Goal: Task Accomplishment & Management: Use online tool/utility

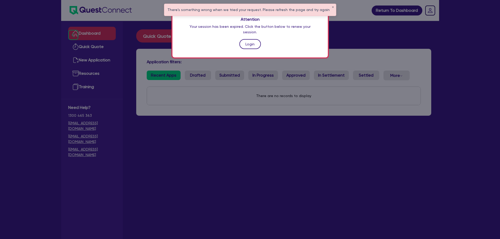
click at [250, 44] on link "Login" at bounding box center [250, 44] width 22 height 10
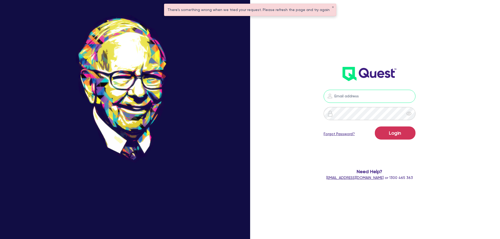
type input "[PERSON_NAME][EMAIL_ADDRESS][PERSON_NAME][DOMAIN_NAME]"
click at [381, 133] on button "Login" at bounding box center [395, 132] width 41 height 13
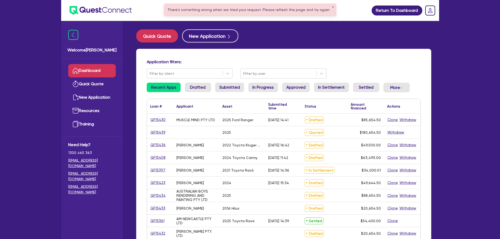
click at [329, 6] on div "There's something wrong when we tried your request. Please refresh the page and…" at bounding box center [250, 10] width 172 height 12
click at [332, 7] on button "✕" at bounding box center [333, 7] width 2 height 3
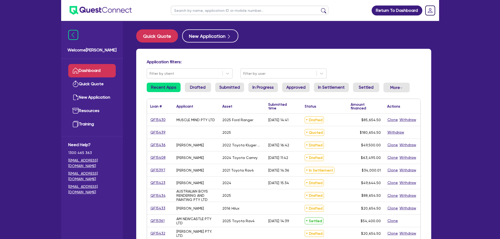
click at [214, 8] on input "text" at bounding box center [249, 10] width 157 height 9
type input "[PERSON_NAME]"
click at [319, 8] on button "submit" at bounding box center [323, 11] width 8 height 7
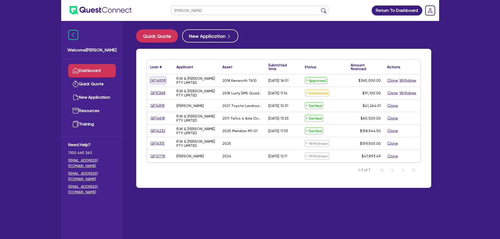
click at [156, 78] on link "QF14808" at bounding box center [158, 80] width 16 height 6
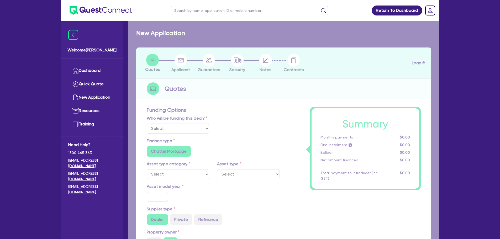
select select "Other"
select select "PRIMARY_ASSETS"
type input "2018"
radio input "false"
radio input "true"
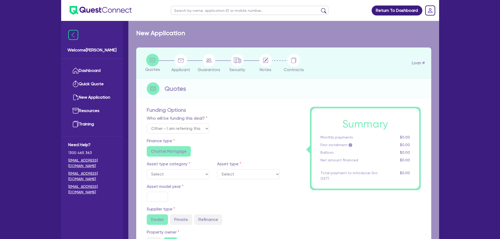
radio input "true"
type input "407,000"
type input "42,000"
type input "4"
type input "14,600"
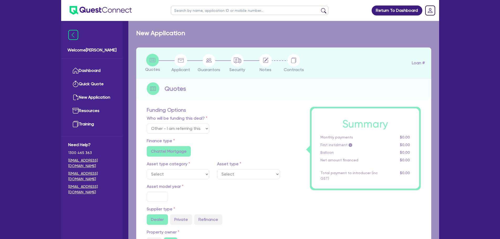
type input "11.15"
type input "745"
radio input "false"
select select "HEAVY_TRUCKS"
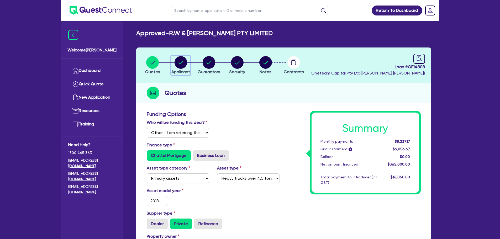
click at [174, 65] on div "button" at bounding box center [180, 62] width 19 height 13
select select "COMPANY"
select select "TRANSPORT_WAREHOUSING"
select select "PASSENGERS_FREIGHT_TRANSPORT"
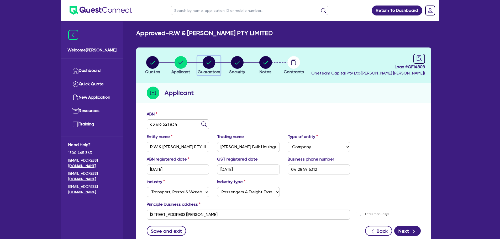
click at [208, 62] on circle "button" at bounding box center [208, 62] width 13 height 13
select select "MR"
select select "[GEOGRAPHIC_DATA]"
select select "MARRIED"
select select "PROPERTY"
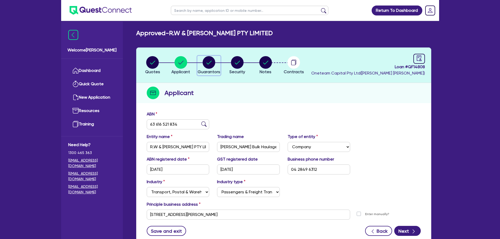
select select "CASH"
select select "TRUCK"
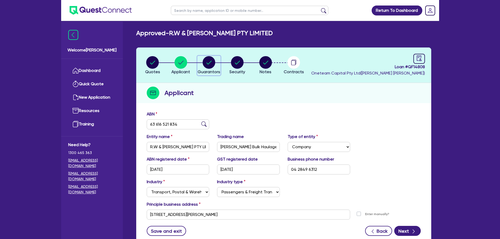
select select "TRAILER"
select select "MORTGAGE"
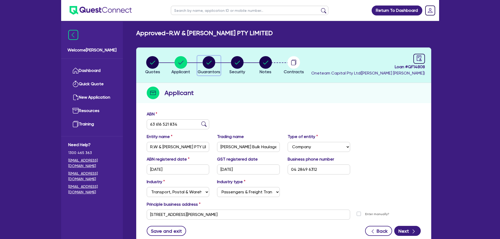
select select "MRS"
select select "[GEOGRAPHIC_DATA]"
select select "MARRIED"
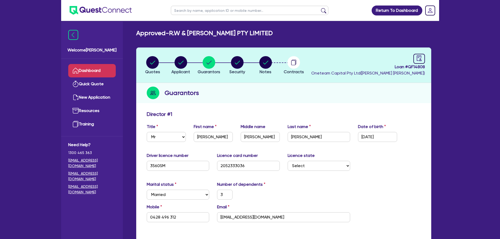
click at [88, 72] on link "Dashboard" at bounding box center [91, 70] width 47 height 13
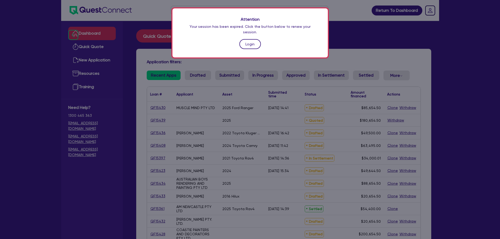
click at [251, 39] on link "Login" at bounding box center [250, 44] width 22 height 10
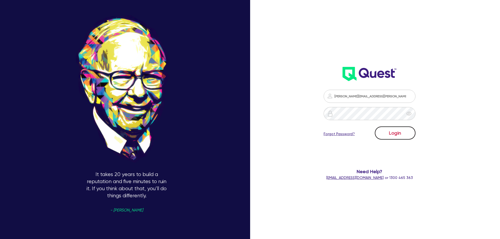
click at [391, 133] on button "Login" at bounding box center [395, 132] width 41 height 13
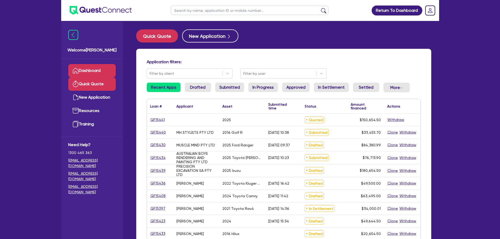
click at [85, 87] on link "Quick Quote" at bounding box center [91, 83] width 47 height 13
select select "Other"
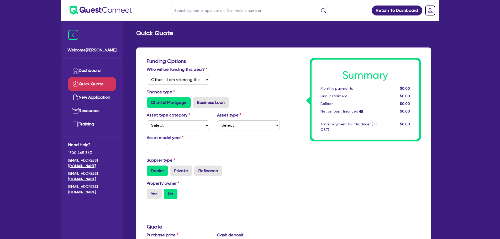
click at [170, 140] on label "Asset model year" at bounding box center [178, 138] width 71 height 6
click at [175, 127] on select "Select Cars and light trucks Primary assets Secondary assets Tertiary assets" at bounding box center [178, 125] width 63 height 10
select select "CARS_AND_LIGHT_TRUCKS"
click at [147, 120] on select "Select Cars and light trucks Primary assets Secondary assets Tertiary assets" at bounding box center [178, 125] width 63 height 10
click at [230, 126] on select "Select Passenger vehicles Vans and utes Light trucks up to 4.5 tonne" at bounding box center [248, 125] width 63 height 10
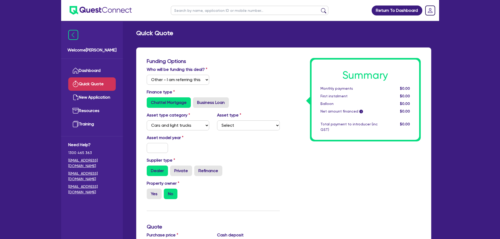
click at [195, 137] on label "Asset model year" at bounding box center [178, 138] width 71 height 6
click at [230, 122] on select "Select Passenger vehicles Vans and utes Light trucks up to 4.5 tonne" at bounding box center [248, 125] width 63 height 10
select select "PASSENGER_VEHICLES"
click at [217, 120] on select "Select Passenger vehicles Vans and utes Light trucks up to 4.5 tonne" at bounding box center [248, 125] width 63 height 10
click at [164, 146] on input "text" at bounding box center [158, 148] width 22 height 10
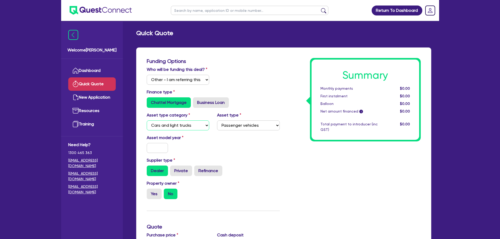
click at [173, 130] on select "Select Cars and light trucks Primary assets Secondary assets Tertiary assets" at bounding box center [178, 125] width 63 height 10
select select "PRIMARY_ASSETS"
click at [147, 120] on select "Select Cars and light trucks Primary assets Secondary assets Tertiary assets" at bounding box center [178, 125] width 63 height 10
click at [232, 123] on select "Select Heavy trucks over 4.5 tonne Trailers Bus and coaches Yellow goods and ex…" at bounding box center [248, 125] width 63 height 10
select select "YELLOW_GOODS_AND_EXCAVATORS"
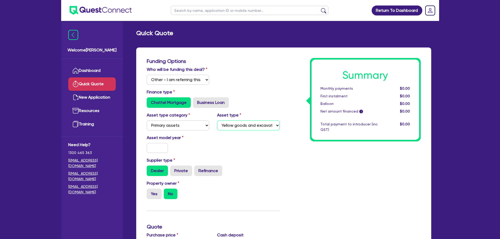
click at [217, 120] on select "Select Heavy trucks over 4.5 tonne Trailers Bus and coaches Yellow goods and ex…" at bounding box center [248, 125] width 63 height 10
click at [155, 147] on input "text" at bounding box center [158, 148] width 22 height 10
type input "2025"
click at [216, 152] on div "Asset model year [DATE]" at bounding box center [213, 146] width 141 height 23
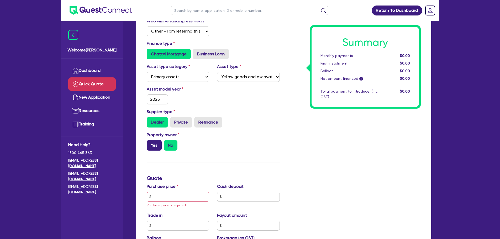
click at [150, 148] on label "Yes" at bounding box center [154, 145] width 15 height 10
click at [150, 143] on input "Yes" at bounding box center [148, 141] width 3 height 3
radio input "true"
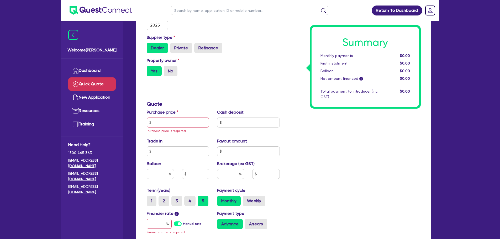
scroll to position [123, 0]
click at [168, 118] on input "text" at bounding box center [178, 122] width 63 height 10
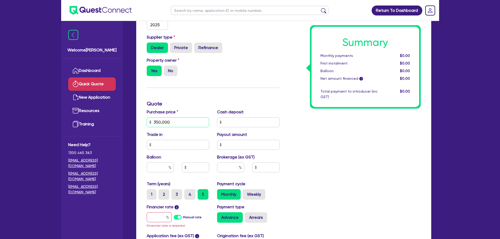
type input "350,000"
click at [194, 100] on h3 "Quote" at bounding box center [213, 103] width 133 height 6
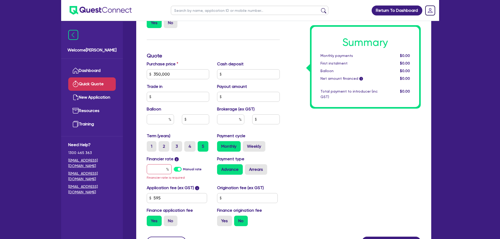
scroll to position [173, 0]
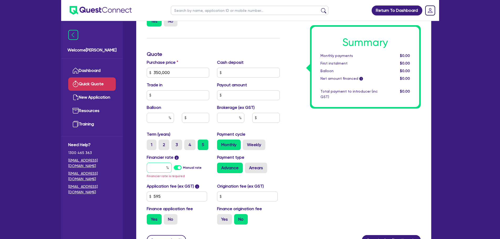
click at [156, 166] on input "text" at bounding box center [159, 168] width 25 height 10
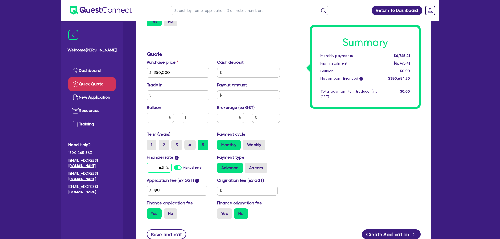
type input "6.5"
click at [282, 155] on div "Payment type Advance Arrears" at bounding box center [248, 163] width 71 height 19
click at [229, 118] on input "text" at bounding box center [230, 118] width 27 height 10
type input "3"
click at [268, 126] on div "3" at bounding box center [248, 120] width 71 height 14
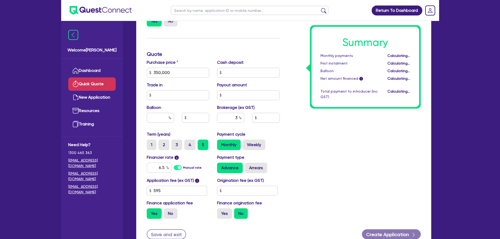
type input "10,519.64"
click at [238, 118] on input "3" at bounding box center [230, 118] width 27 height 10
type input "10,519.64"
click at [317, 139] on div "Summary Monthly payments $6,824.00 First instalment $6,824.00 Balloon $0.00 Net…" at bounding box center [354, 54] width 141 height 338
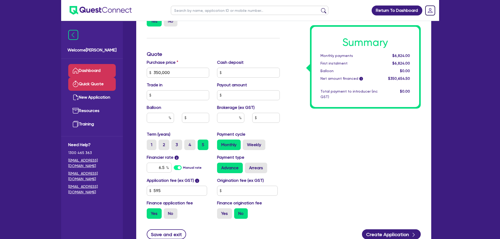
click at [88, 76] on link "Dashboard" at bounding box center [91, 70] width 47 height 13
